Goal: Transaction & Acquisition: Purchase product/service

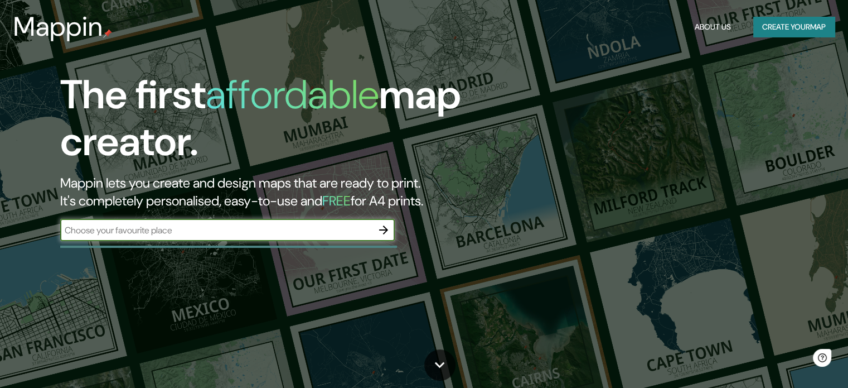
click at [223, 241] on div "​" at bounding box center [227, 231] width 335 height 25
click at [230, 228] on input "text" at bounding box center [216, 230] width 312 height 13
type input "india"
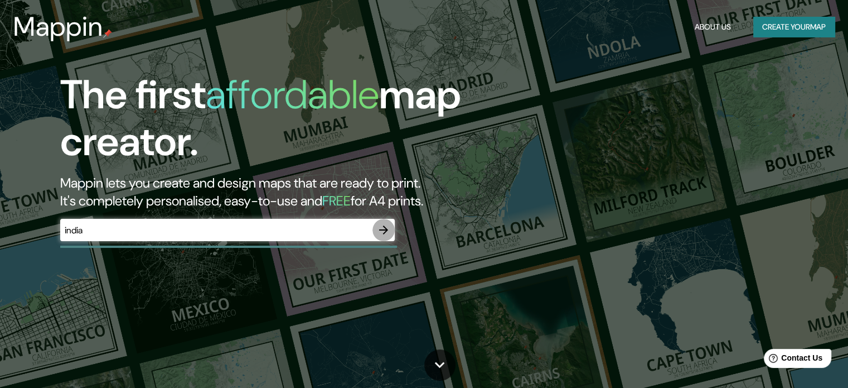
click at [381, 227] on icon "button" at bounding box center [383, 229] width 13 height 13
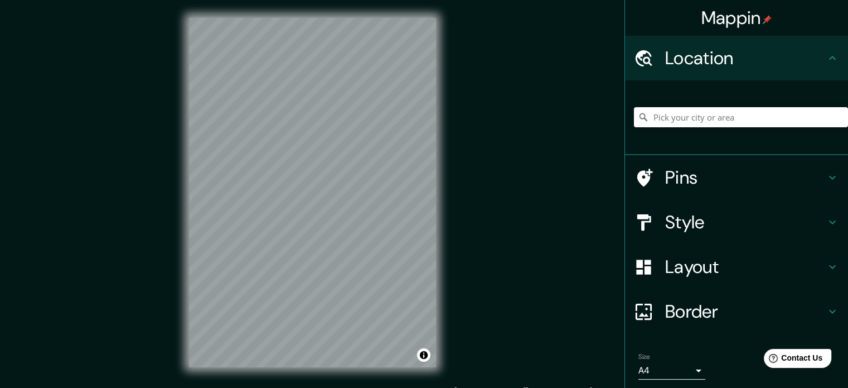
click at [176, 248] on div "© Mapbox © OpenStreetMap Improve this map" at bounding box center [312, 192] width 283 height 385
click at [727, 115] on input "Pick your city or area" at bounding box center [741, 117] width 214 height 20
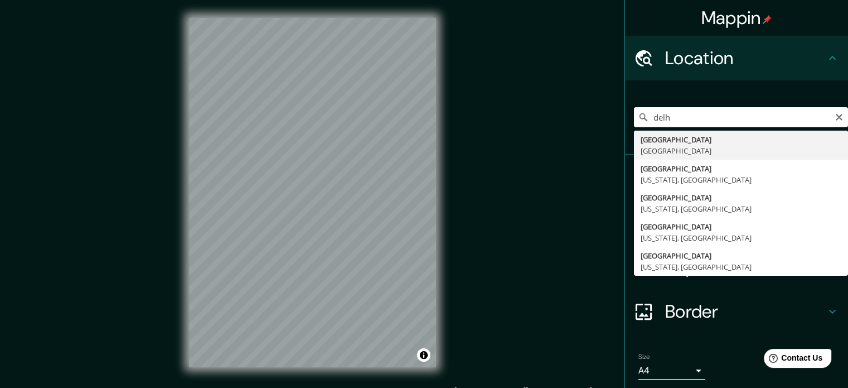
type input "[GEOGRAPHIC_DATA], [GEOGRAPHIC_DATA]"
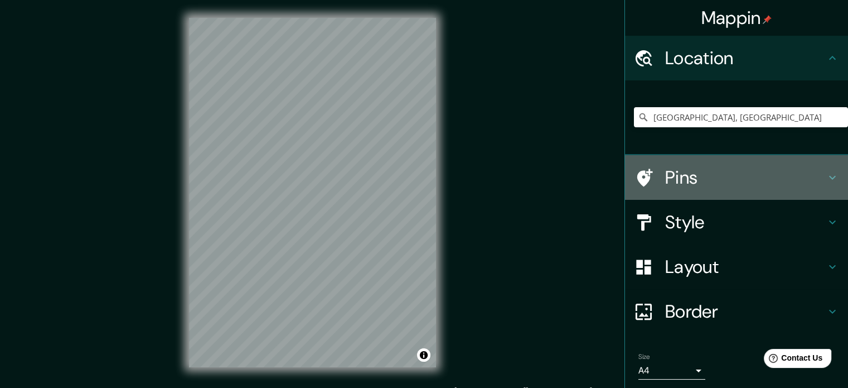
click at [665, 180] on h4 "Pins" at bounding box center [745, 177] width 161 height 22
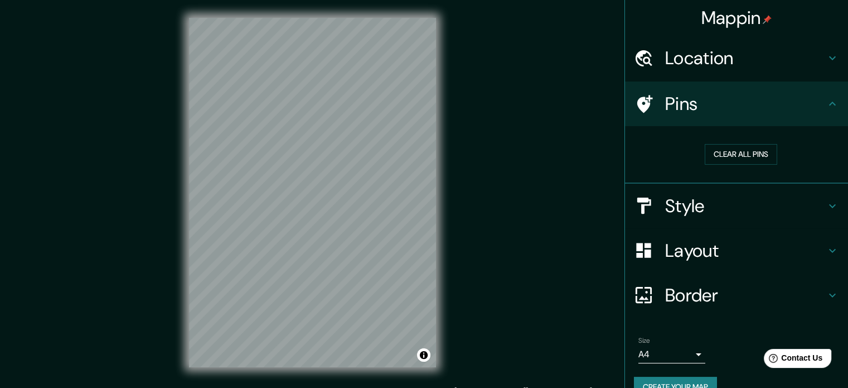
click at [641, 101] on icon at bounding box center [644, 104] width 20 height 20
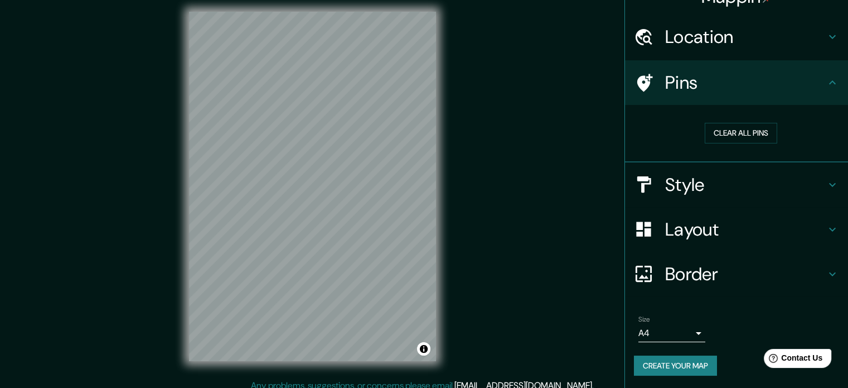
scroll to position [14, 0]
